Goal: Find contact information: Find contact information

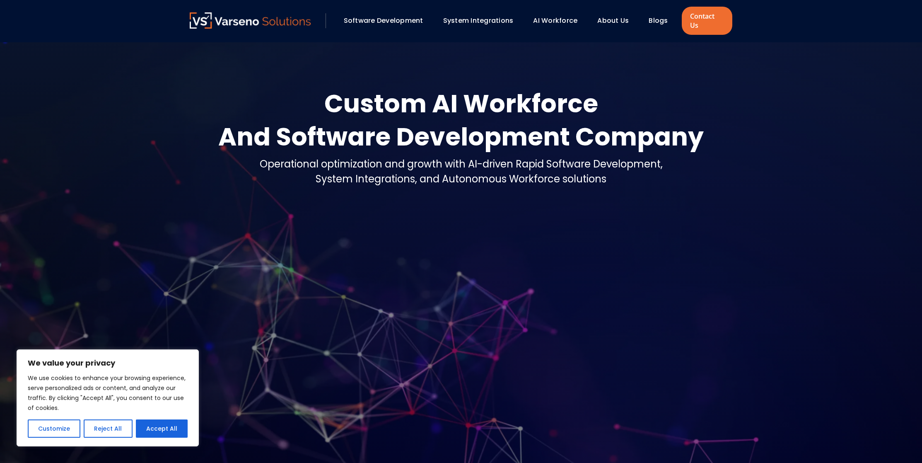
click at [615, 16] on link "About Us" at bounding box center [613, 21] width 31 height 10
click at [705, 16] on link "Contact Us" at bounding box center [707, 21] width 51 height 28
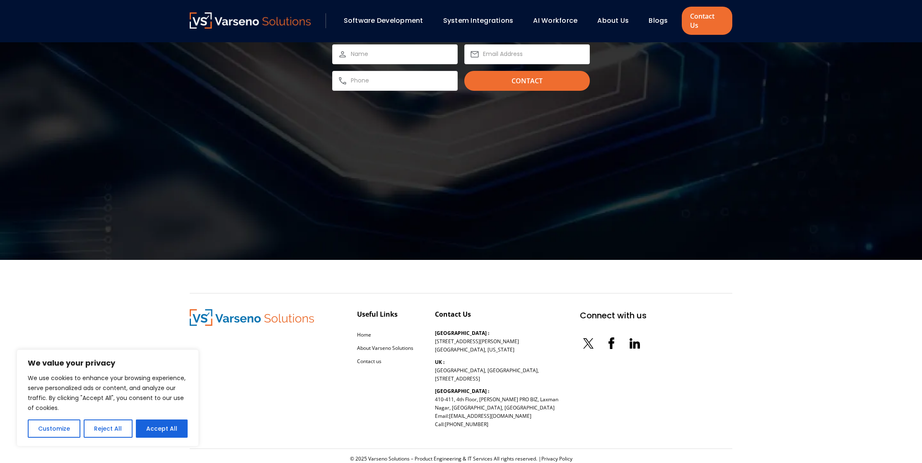
scroll to position [3033, 0]
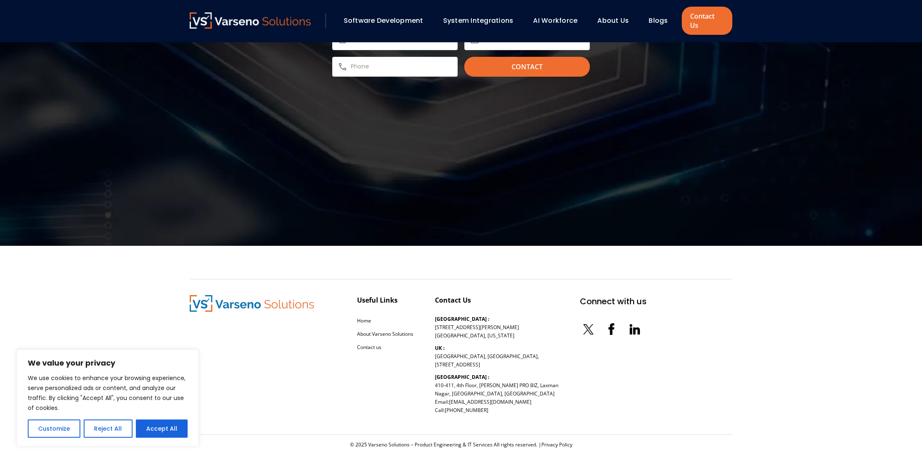
click at [630, 327] on icon at bounding box center [631, 330] width 2 height 7
click at [609, 323] on icon at bounding box center [612, 329] width 6 height 12
drag, startPoint x: 497, startPoint y: 391, endPoint x: 450, endPoint y: 395, distance: 46.6
click at [450, 395] on p "[GEOGRAPHIC_DATA] : [STREET_ADDRESS][PERSON_NAME] Email: [EMAIL_ADDRESS][DOMAIN…" at bounding box center [496, 393] width 123 height 41
copy link "[EMAIL_ADDRESS][DOMAIN_NAME]"
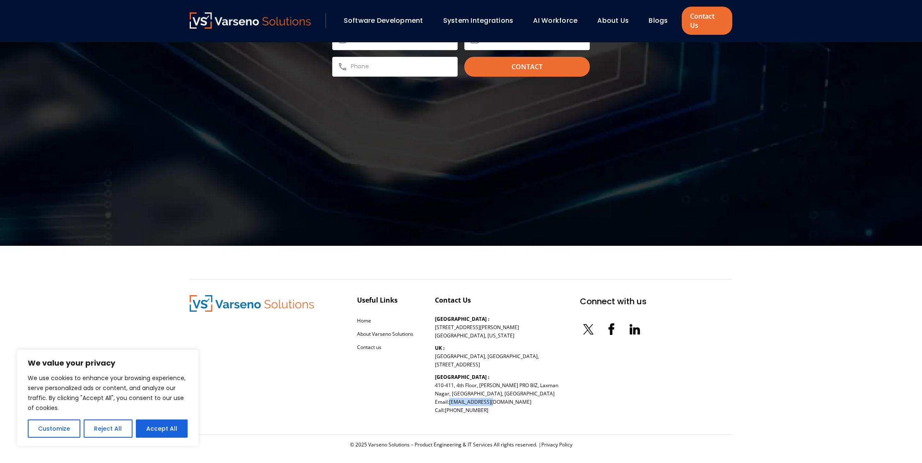
copy link "[EMAIL_ADDRESS][DOMAIN_NAME]"
click at [501, 397] on p "[GEOGRAPHIC_DATA] : [STREET_ADDRESS][PERSON_NAME] Email: [EMAIL_ADDRESS][DOMAIN…" at bounding box center [496, 393] width 123 height 41
drag, startPoint x: 500, startPoint y: 402, endPoint x: 453, endPoint y: 401, distance: 46.8
click at [453, 401] on p "[GEOGRAPHIC_DATA] : [STREET_ADDRESS][PERSON_NAME] Email: [EMAIL_ADDRESS][DOMAIN…" at bounding box center [496, 393] width 123 height 41
copy link "[PHONE_NUMBER]"
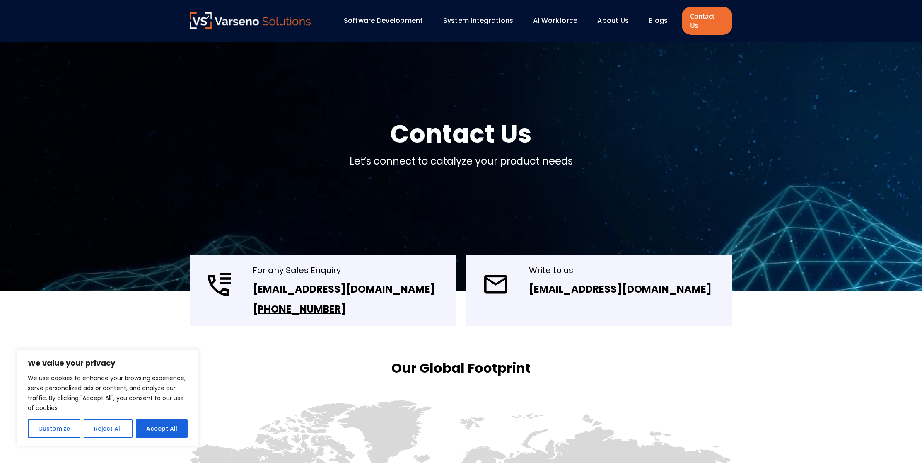
drag, startPoint x: 341, startPoint y: 297, endPoint x: 263, endPoint y: 294, distance: 78.0
click at [263, 303] on div "[PHONE_NUMBER]" at bounding box center [344, 309] width 183 height 13
copy link "[PHONE_NUMBER]"
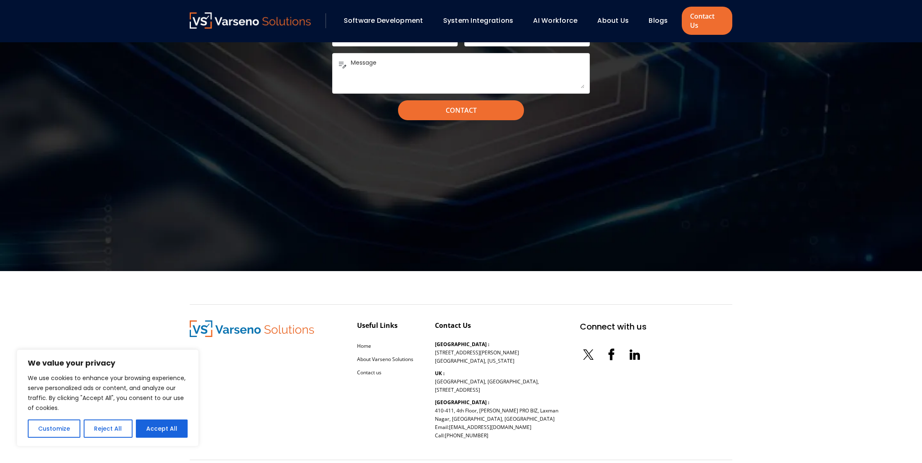
scroll to position [962, 0]
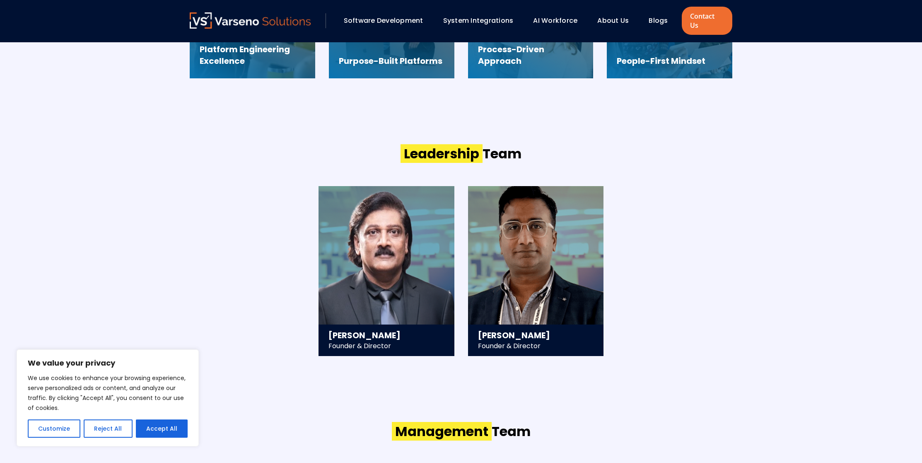
scroll to position [914, 0]
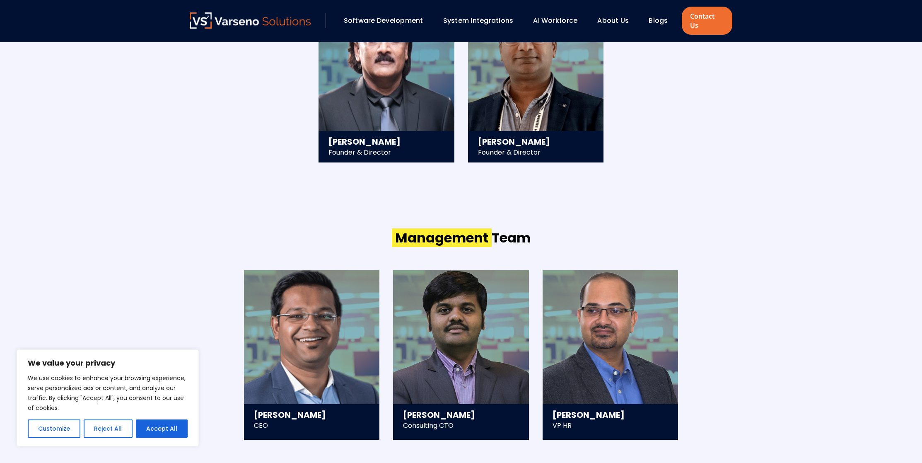
click at [780, 164] on section "Leadership Team Ravi Sigicharla Founder & Director - 25+ years in technology st…" at bounding box center [461, 56] width 922 height 277
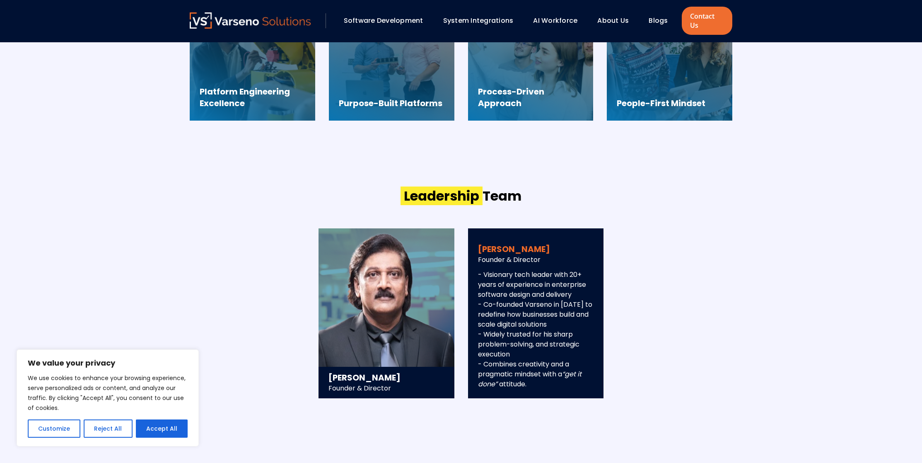
click at [536, 238] on div "Sawan Jain Founder & Director - Visionary tech leader with 20+ years of experie…" at bounding box center [536, 318] width 136 height 160
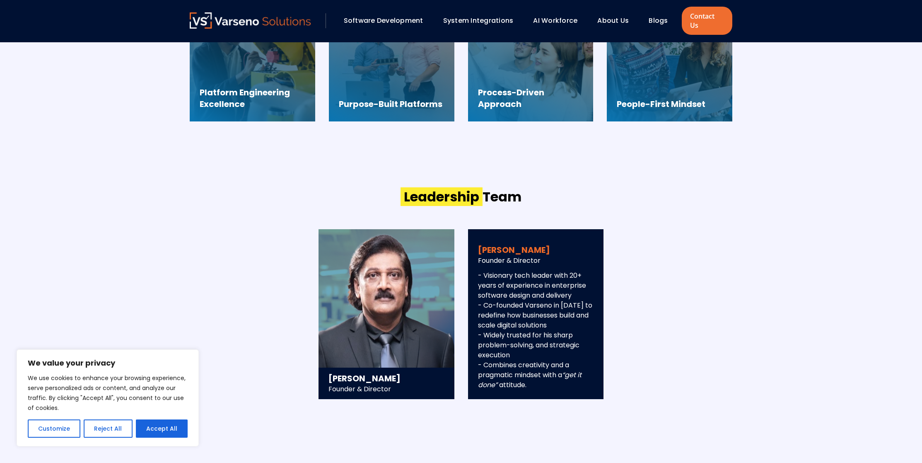
scroll to position [718, 0]
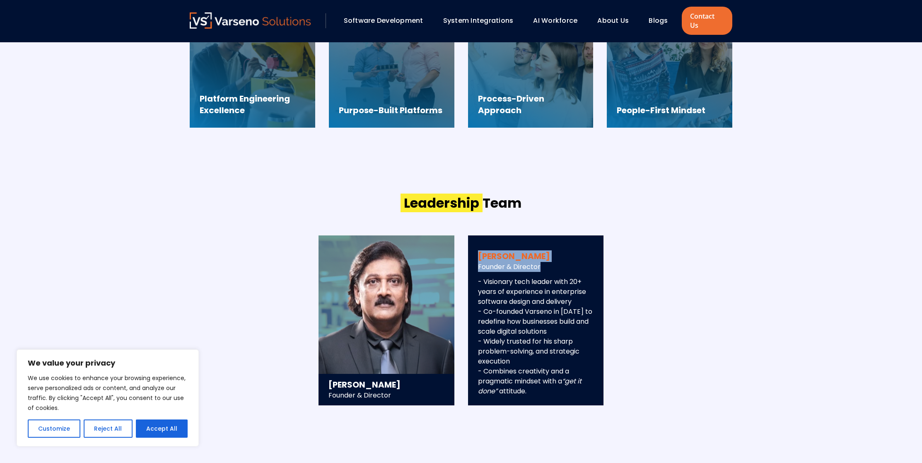
drag, startPoint x: 479, startPoint y: 243, endPoint x: 547, endPoint y: 258, distance: 70.0
click at [547, 258] on div "Sawan Jain Founder & Director - Visionary tech leader with 20+ years of experie…" at bounding box center [536, 325] width 136 height 160
copy div "Sawan Jain Founder & Director"
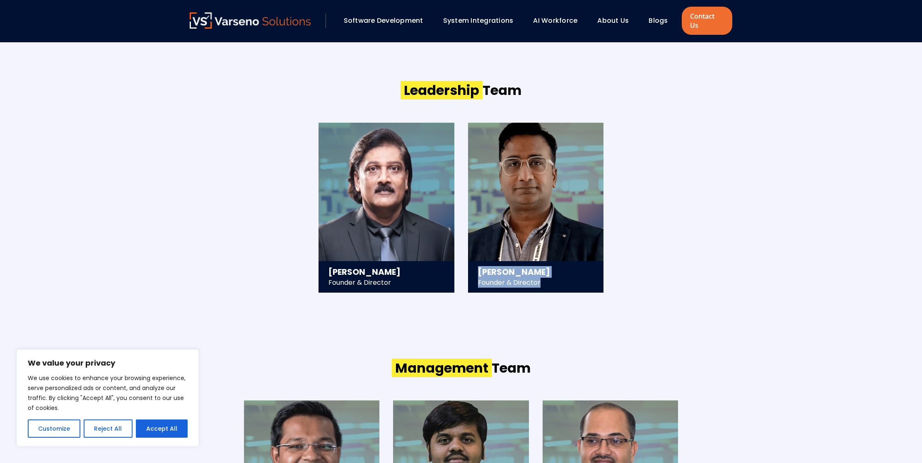
scroll to position [846, 0]
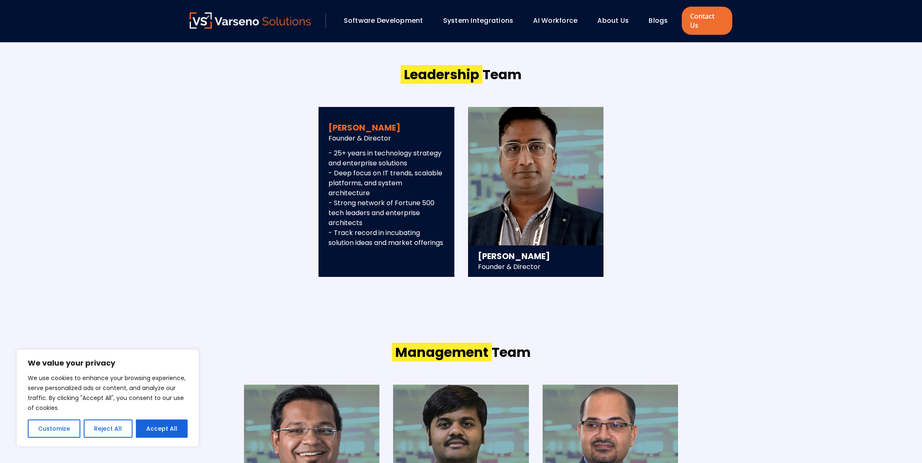
click at [329, 243] on p "- 25+ years in technology strategy and enterprise solutions - Deep focus on IT …" at bounding box center [387, 197] width 116 height 99
click at [337, 122] on h3 "Ravi Sigicharla" at bounding box center [387, 128] width 116 height 12
copy h3 "Ravi"
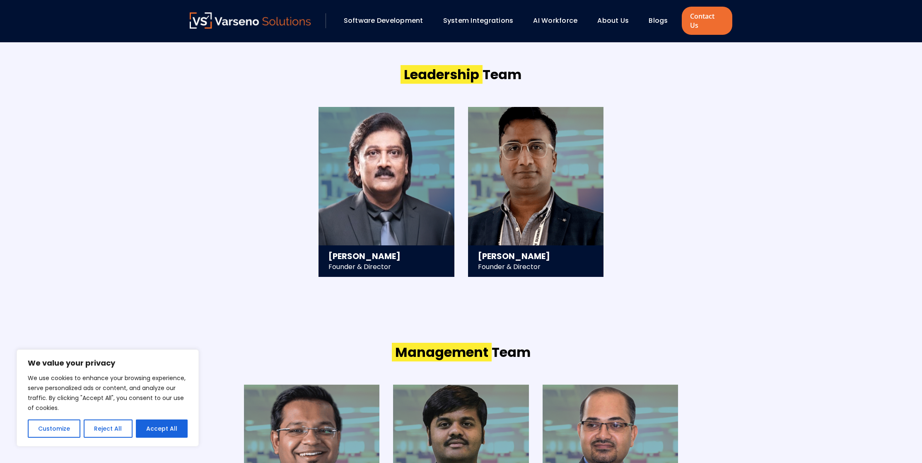
click at [840, 121] on section "Leadership Team Ravi Sigicharla Founder & Director - 25+ years in technology st…" at bounding box center [461, 170] width 922 height 277
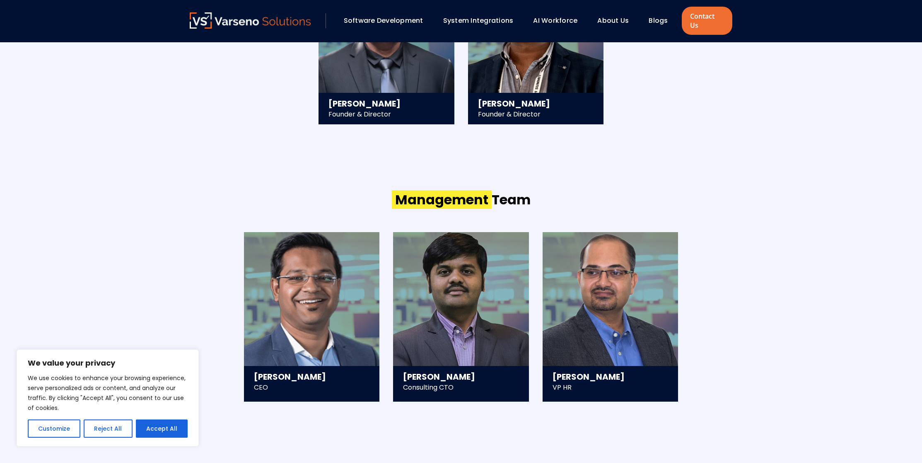
scroll to position [1130, 0]
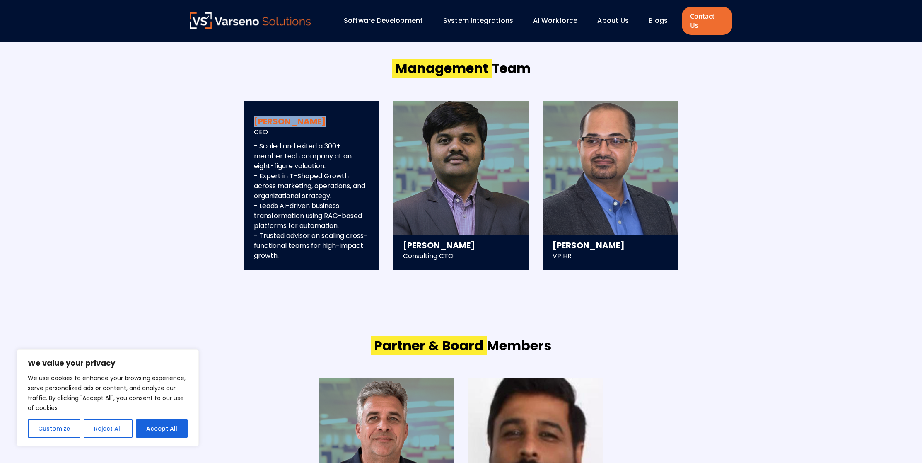
drag, startPoint x: 322, startPoint y: 110, endPoint x: 249, endPoint y: 108, distance: 73.4
click at [249, 111] on div "Saurav Mishra CEO - Scaled and exited a 300+ member tech company at an eight-fi…" at bounding box center [312, 191] width 136 height 160
copy h3 "Saurav Mishra"
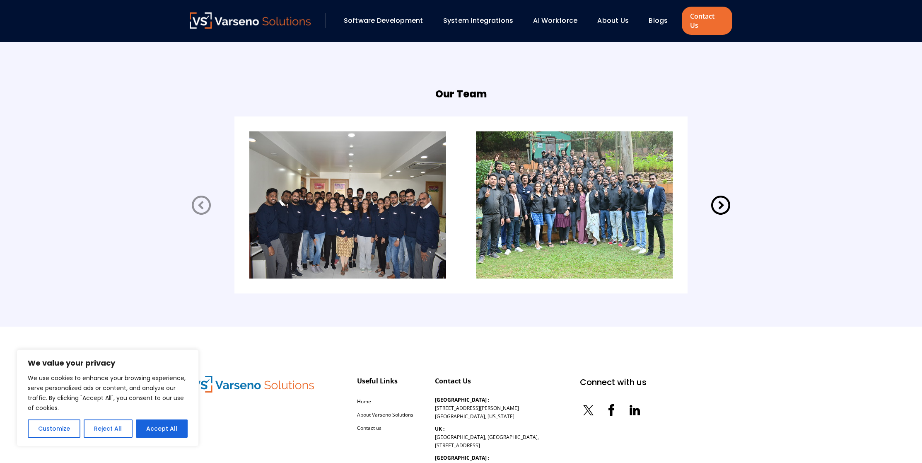
scroll to position [1738, 0]
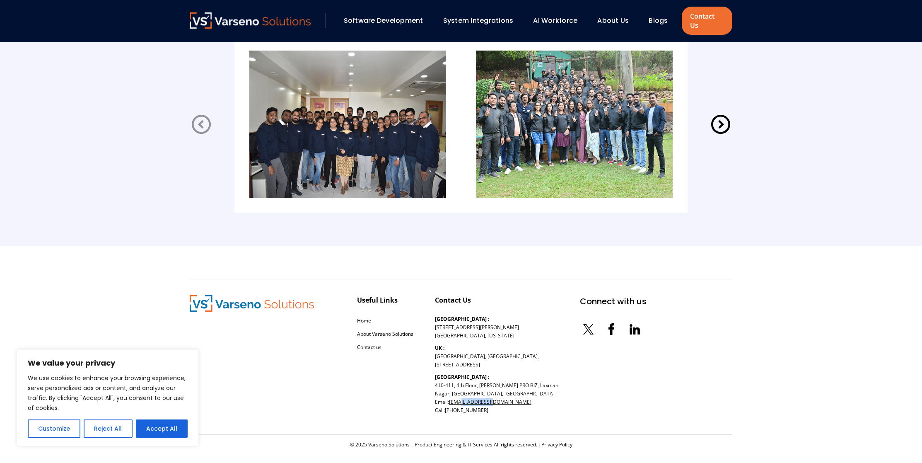
drag, startPoint x: 495, startPoint y: 392, endPoint x: 458, endPoint y: 391, distance: 36.9
click at [458, 391] on p "[GEOGRAPHIC_DATA] : [STREET_ADDRESS][PERSON_NAME] Email: [EMAIL_ADDRESS][DOMAIN…" at bounding box center [496, 393] width 123 height 41
click at [433, 279] on div "Useful Links Home About Varseno Solutions Contact us Contact Us USA : 254 Chapm…" at bounding box center [461, 357] width 543 height 156
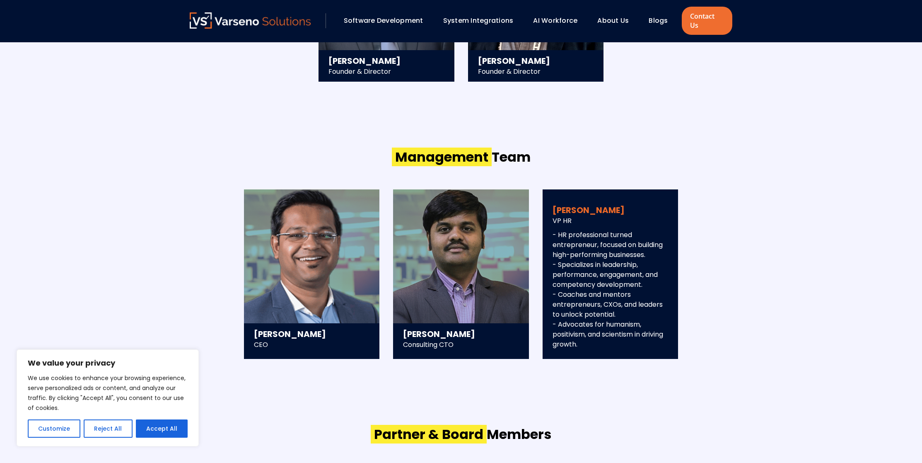
scroll to position [998, 0]
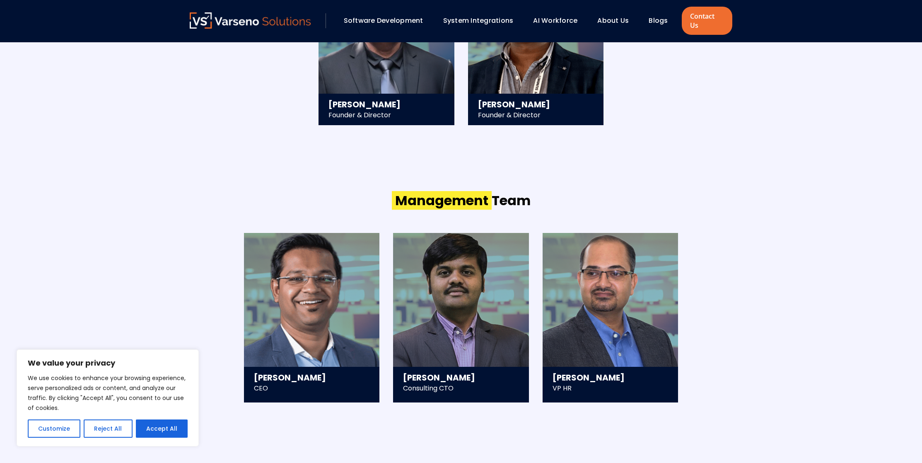
click at [173, 278] on section "Management Team Saurav Mishra CEO - Scaled and exited a 300+ member tech compan…" at bounding box center [461, 296] width 922 height 277
click at [164, 429] on button "Accept All" at bounding box center [162, 428] width 52 height 18
checkbox input "true"
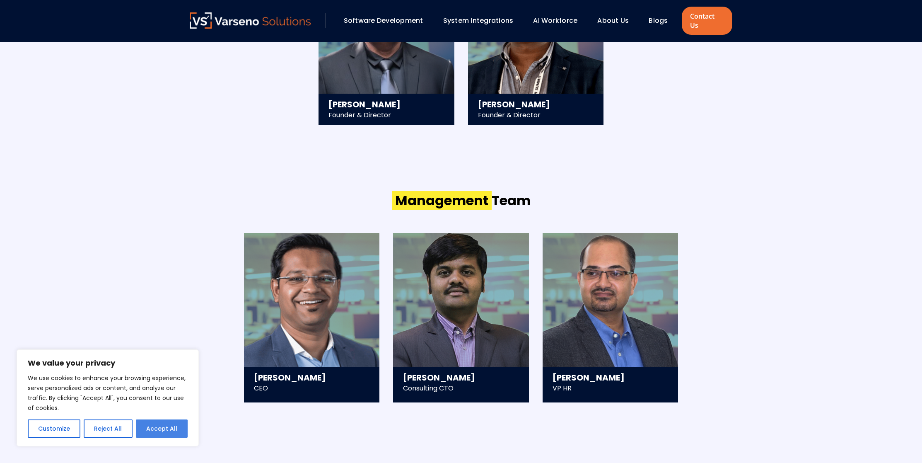
checkbox input "true"
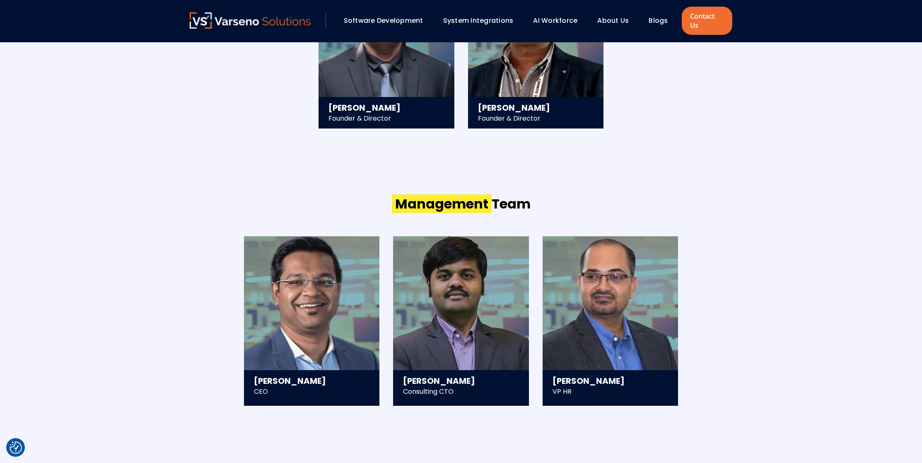
scroll to position [994, 0]
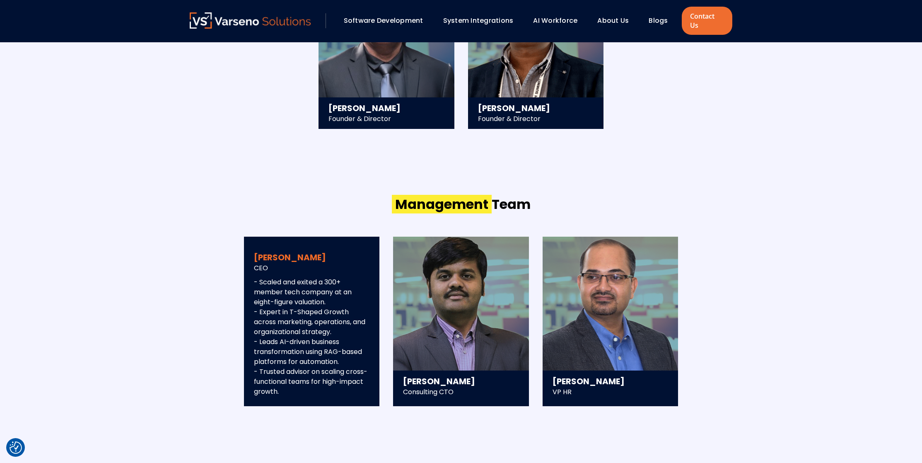
click at [269, 252] on h3 "Saurav Mishra" at bounding box center [312, 258] width 116 height 12
drag, startPoint x: 279, startPoint y: 261, endPoint x: 254, endPoint y: 245, distance: 30.0
click at [254, 247] on div "Saurav Mishra CEO - Scaled and exited a 300+ member tech company at an eight-fi…" at bounding box center [312, 327] width 136 height 160
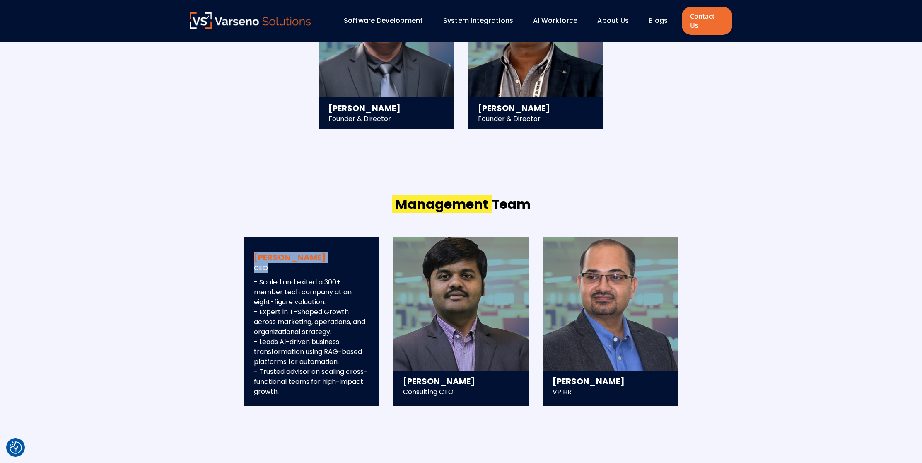
copy div "Saurav Mishra CEO"
